Goal: Task Accomplishment & Management: Manage account settings

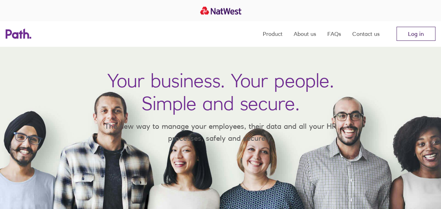
click at [412, 36] on link "Log in" at bounding box center [416, 34] width 39 height 14
click at [424, 32] on link "Log in" at bounding box center [416, 34] width 39 height 14
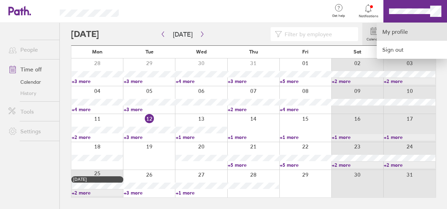
click at [406, 31] on link "My profile" at bounding box center [411, 32] width 70 height 18
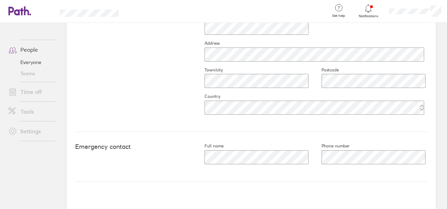
scroll to position [366, 0]
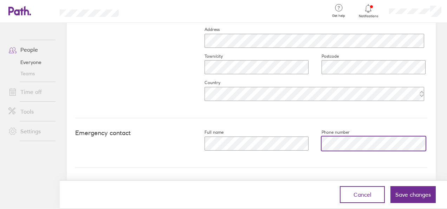
click at [210, 136] on div "Full name Phone number" at bounding box center [310, 142] width 234 height 27
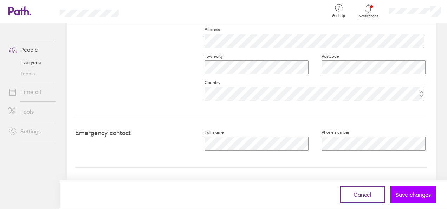
click at [422, 192] on span "Save changes" at bounding box center [412, 194] width 35 height 6
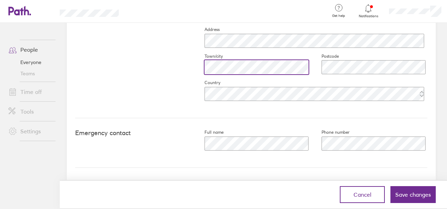
click at [188, 66] on div "Contact Email* Mobile number Address Town/city Postcode Country" at bounding box center [251, 40] width 352 height 156
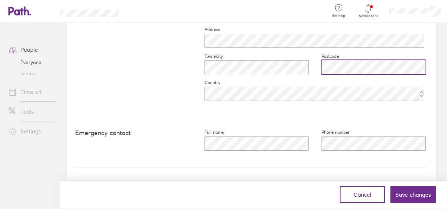
click at [258, 44] on div "Email* Mobile number Address Town/city Postcode Country" at bounding box center [310, 40] width 234 height 133
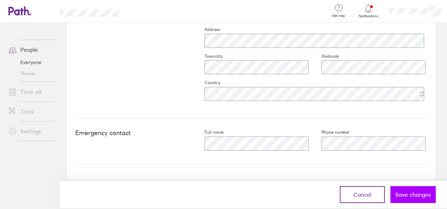
click at [412, 190] on button "Save changes" at bounding box center [412, 194] width 45 height 17
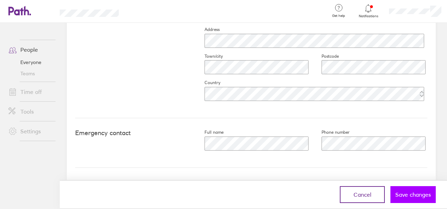
click at [412, 190] on button "Save changes" at bounding box center [412, 194] width 45 height 17
click at [429, 189] on button "Save changes" at bounding box center [412, 194] width 45 height 17
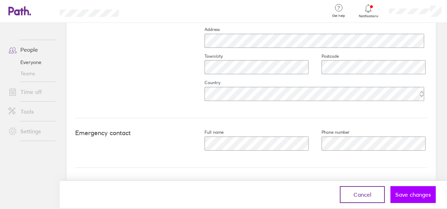
click at [429, 189] on button "Save changes" at bounding box center [412, 194] width 45 height 17
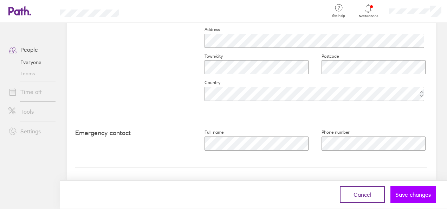
click at [429, 189] on button "Save changes" at bounding box center [412, 194] width 45 height 17
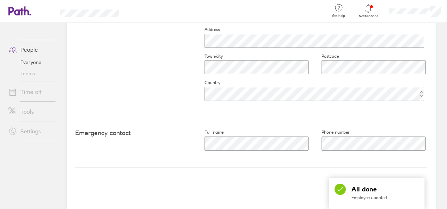
click at [161, 132] on h4 "Emergency contact" at bounding box center [134, 132] width 118 height 7
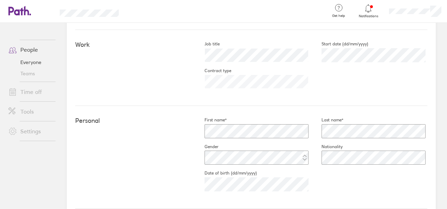
scroll to position [0, 0]
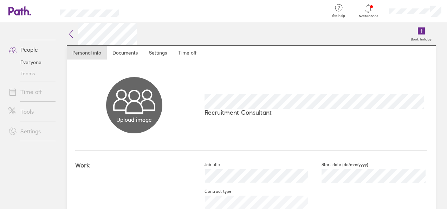
click at [28, 90] on link "Time off" at bounding box center [31, 92] width 57 height 14
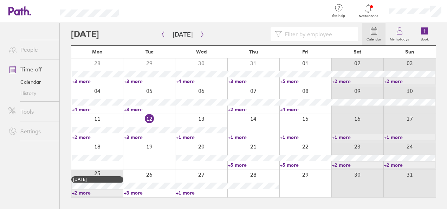
click at [29, 45] on link "People" at bounding box center [31, 49] width 57 height 14
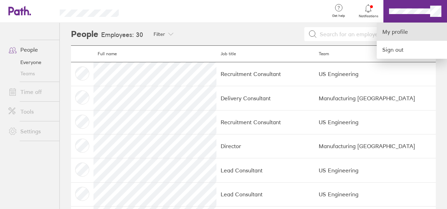
click at [404, 36] on link "My profile" at bounding box center [411, 32] width 70 height 18
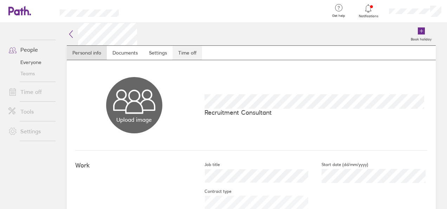
click at [196, 53] on link "Time off" at bounding box center [186, 53] width 29 height 14
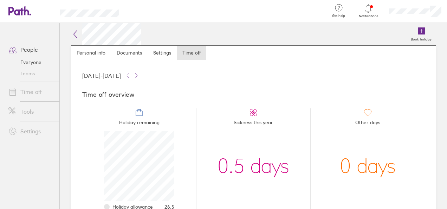
click at [361, 11] on div at bounding box center [368, 9] width 23 height 10
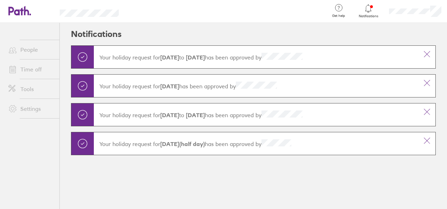
click at [366, 3] on div "Notifications" at bounding box center [368, 11] width 30 height 23
click at [365, 9] on icon at bounding box center [368, 8] width 8 height 8
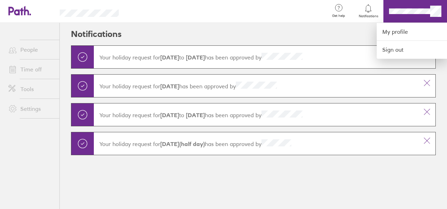
click at [13, 172] on div at bounding box center [223, 104] width 447 height 209
click at [252, 25] on div at bounding box center [223, 104] width 447 height 209
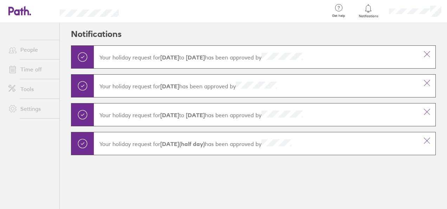
click at [18, 53] on span at bounding box center [12, 49] width 18 height 8
click at [22, 9] on icon at bounding box center [15, 11] width 15 height 8
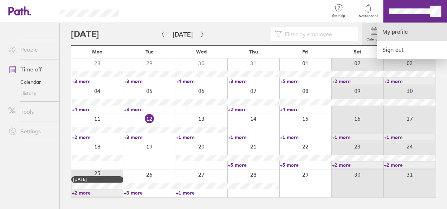
click at [400, 34] on link "My profile" at bounding box center [411, 32] width 70 height 18
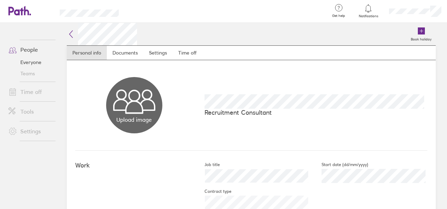
drag, startPoint x: 136, startPoint y: 26, endPoint x: 118, endPoint y: 75, distance: 52.4
click at [117, 75] on div "Upload image Choose files Recruitment Consultant" at bounding box center [251, 105] width 352 height 90
click at [185, 55] on link "Time off" at bounding box center [186, 53] width 29 height 14
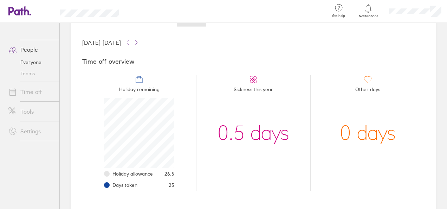
scroll to position [79, 0]
